Goal: Navigation & Orientation: Go to known website

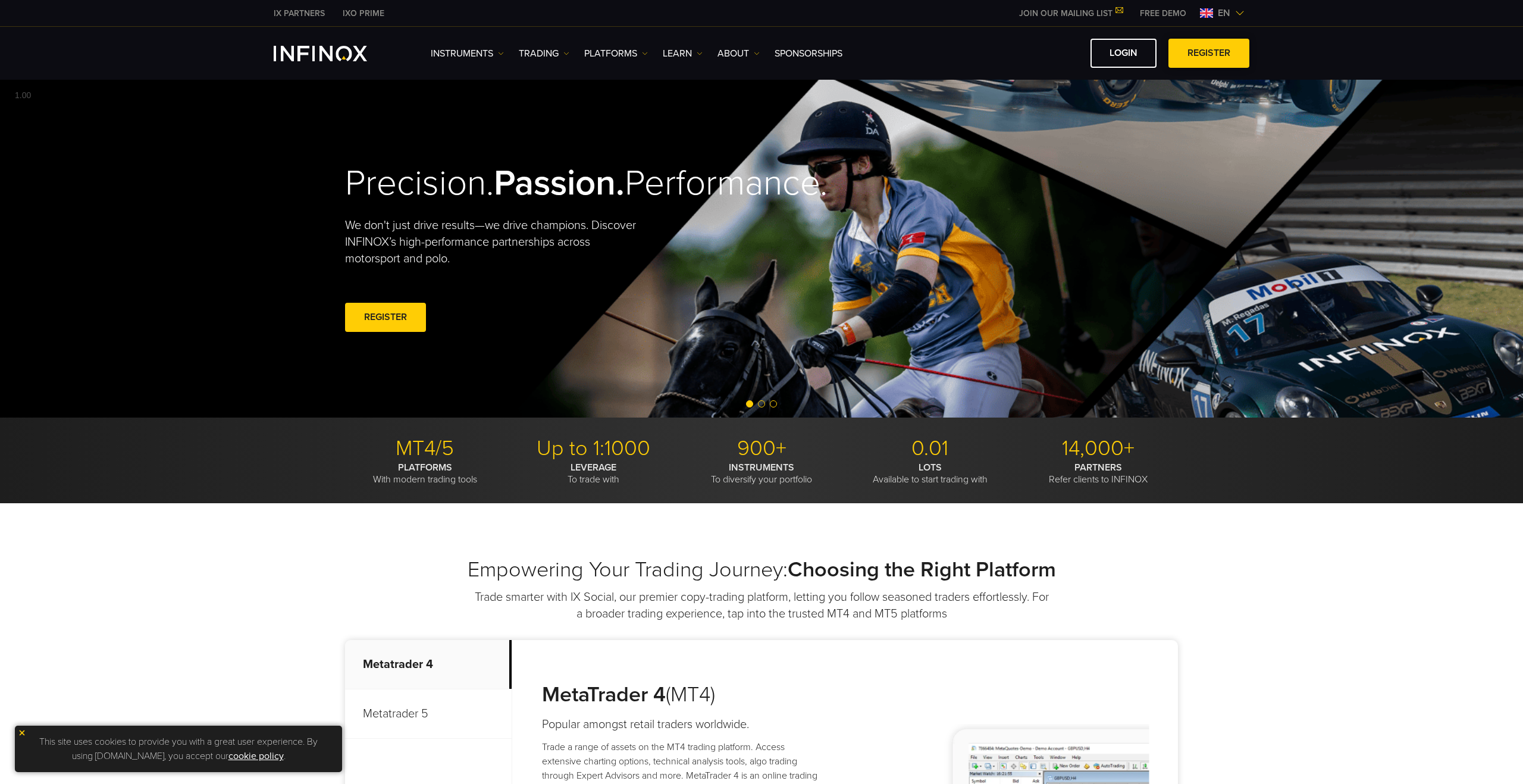
click at [1209, 53] on span at bounding box center [1209, 53] width 0 height 0
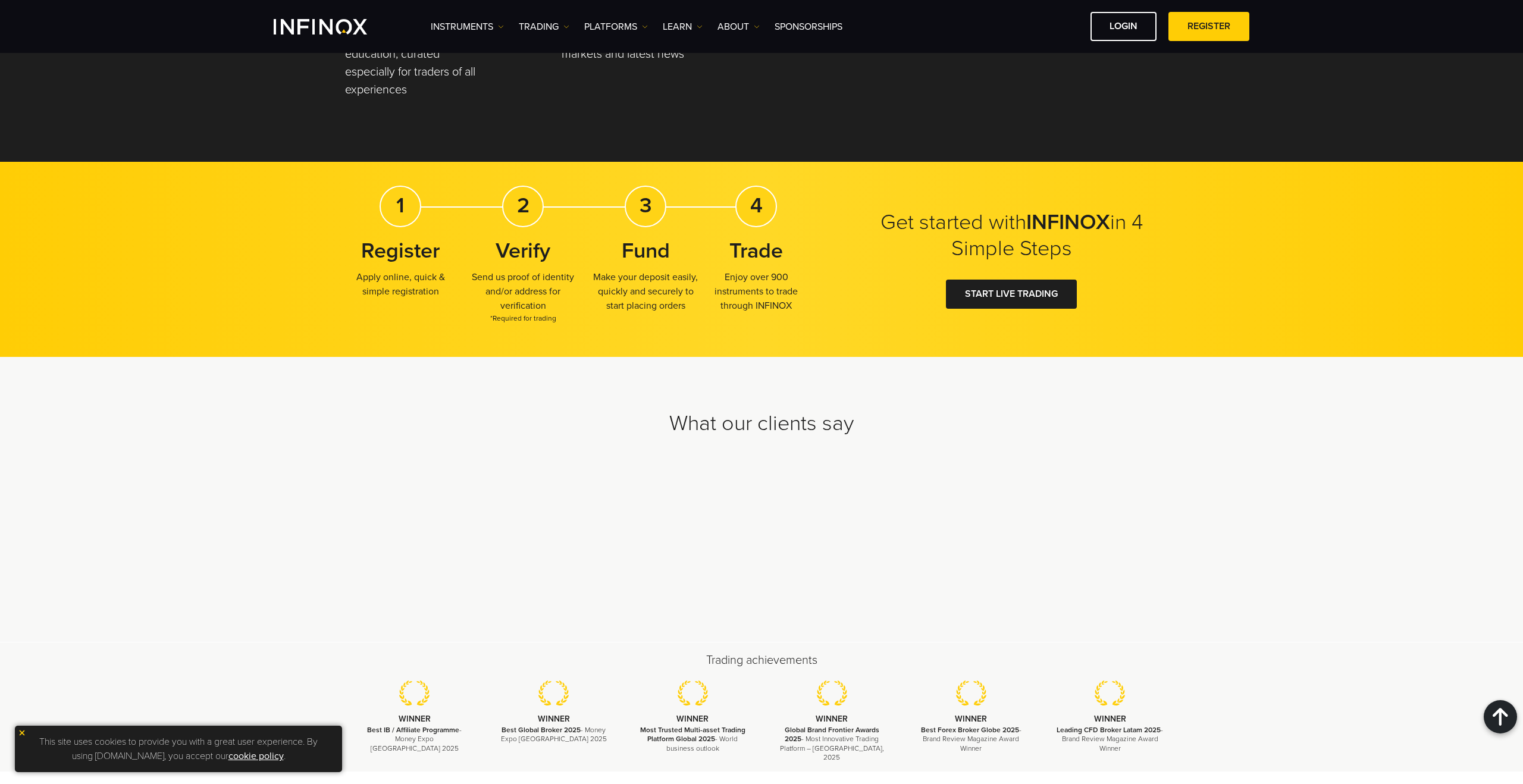
scroll to position [3362, 0]
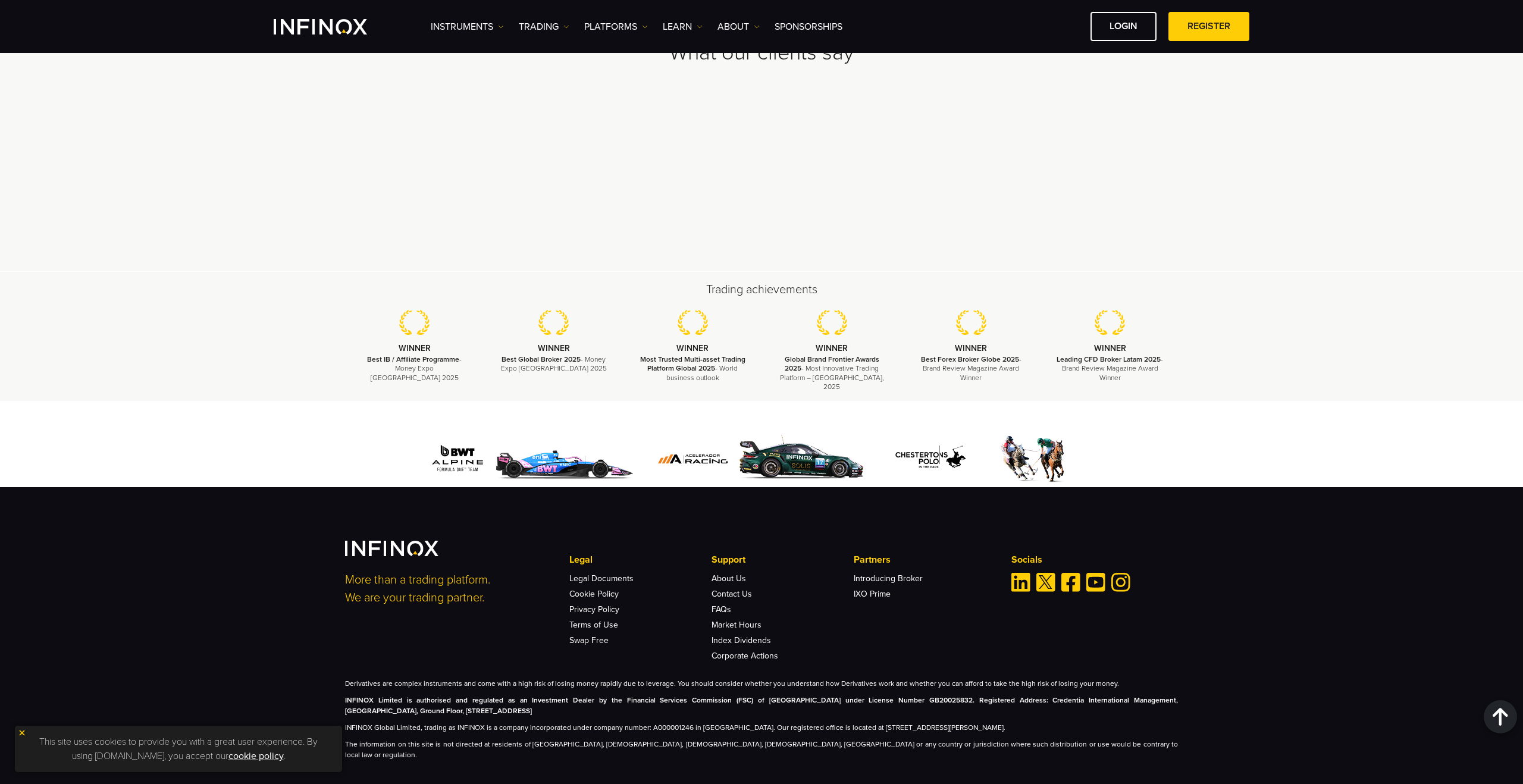
click at [1343, 536] on div "More than a trading platform. We are your trading partner. Legal Legal Document…" at bounding box center [762, 635] width 1523 height 297
click at [1029, 578] on img "Linkedin" at bounding box center [1021, 583] width 19 height 19
